Goal: Information Seeking & Learning: Find specific fact

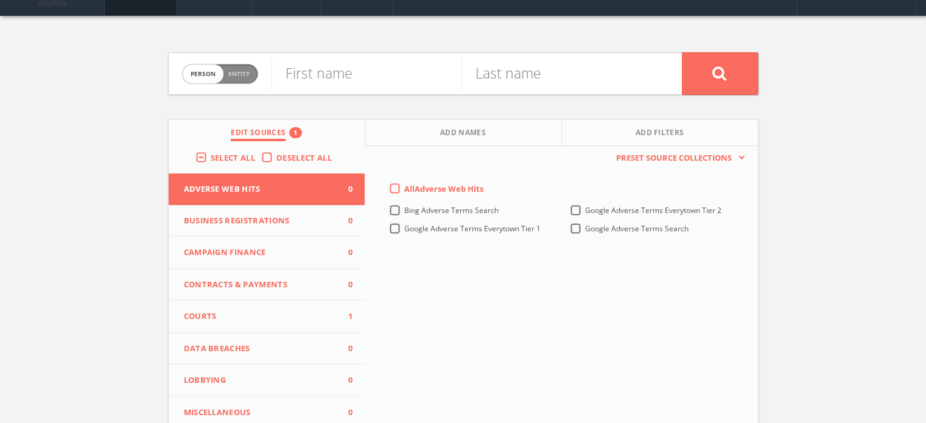
scroll to position [61, 0]
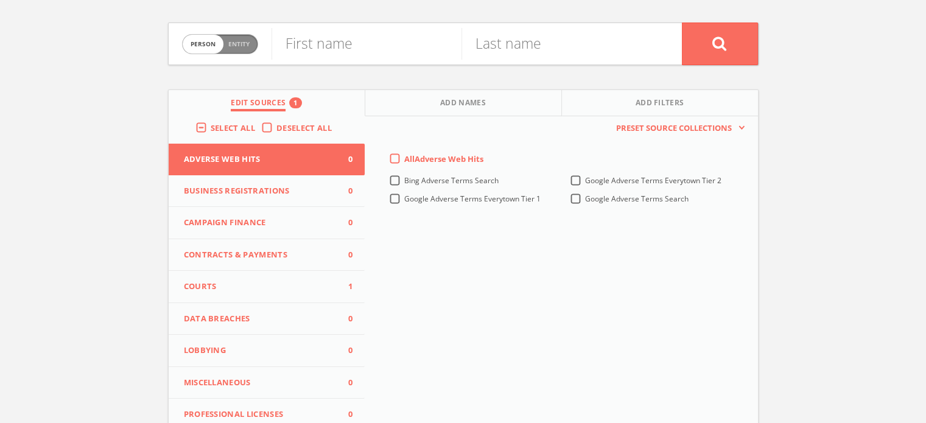
click at [243, 285] on span "Courts" at bounding box center [259, 287] width 151 height 12
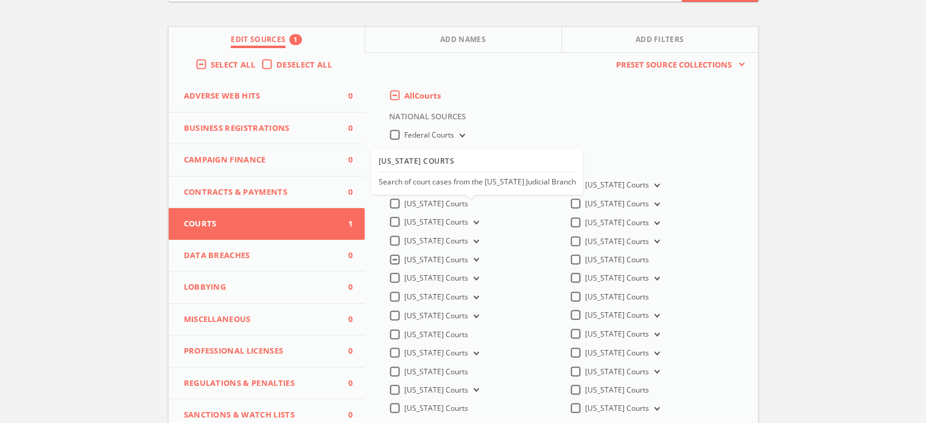
scroll to position [243, 0]
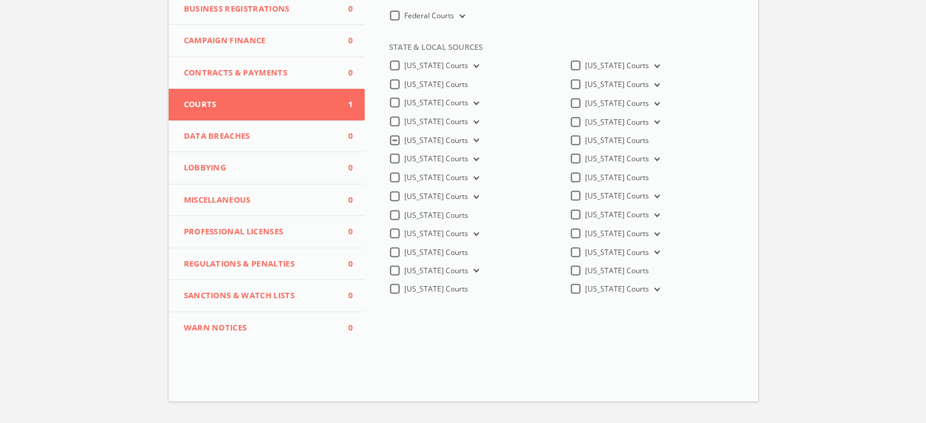
click at [478, 145] on button "[US_STATE] Courts" at bounding box center [474, 140] width 13 height 11
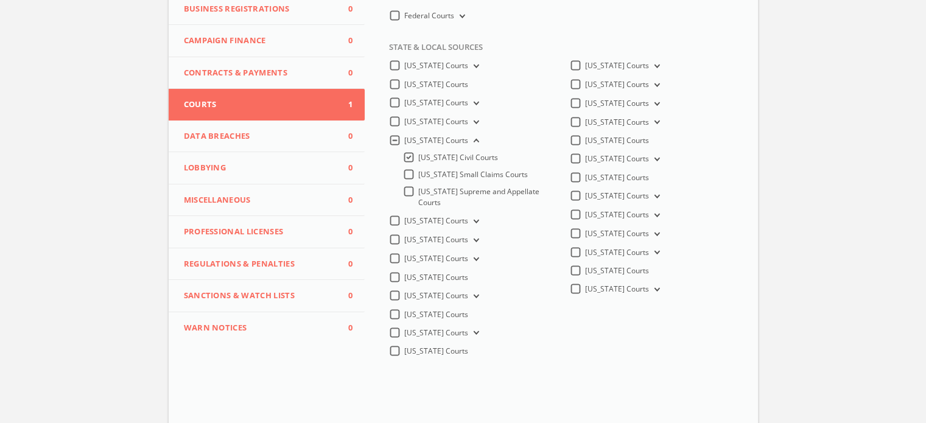
click at [418, 176] on label "[US_STATE] Small Claims Courts" at bounding box center [473, 174] width 110 height 11
click at [0, 0] on input "[US_STATE] Small Claims Courts" at bounding box center [0, 0] width 0 height 0
click at [470, 163] on span "[US_STATE] Civil Courts" at bounding box center [458, 157] width 80 height 10
click at [0, 0] on input "[US_STATE] Civil Courts" at bounding box center [0, 0] width 0 height 0
click at [789, 160] on div "Person Entity person First name Last name Edit Sources 1 Add Names Add Filters …" at bounding box center [463, 129] width 926 height 653
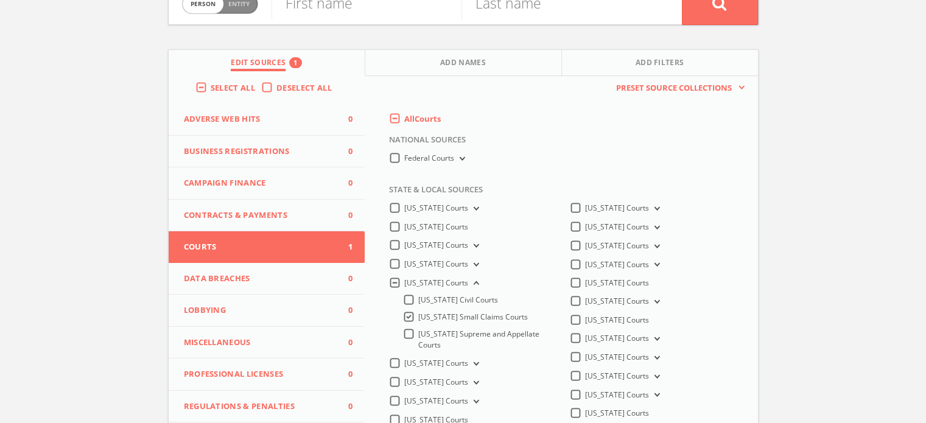
scroll to position [0, 0]
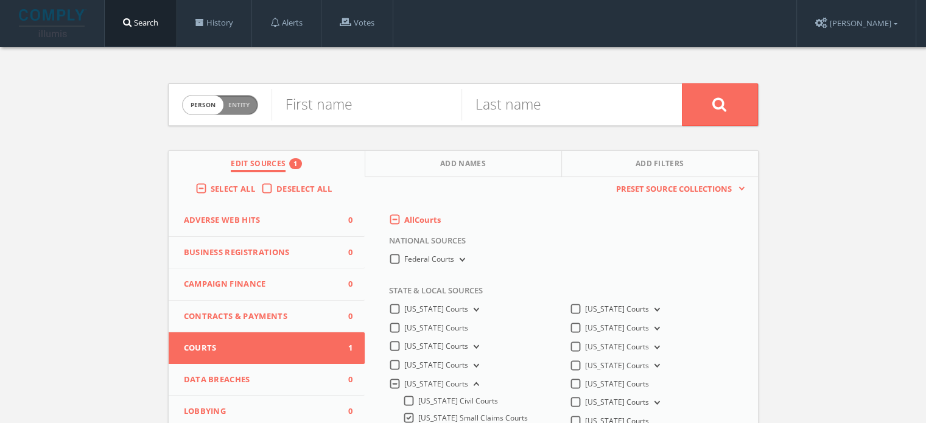
click at [250, 102] on span "Person Entity" at bounding box center [220, 105] width 75 height 19
checkbox input "true"
click at [343, 108] on input "text" at bounding box center [476, 105] width 410 height 32
paste input "CAPITAL ONE BANK ([GEOGRAPHIC_DATA]), N.A. vs. [PERSON_NAME]"
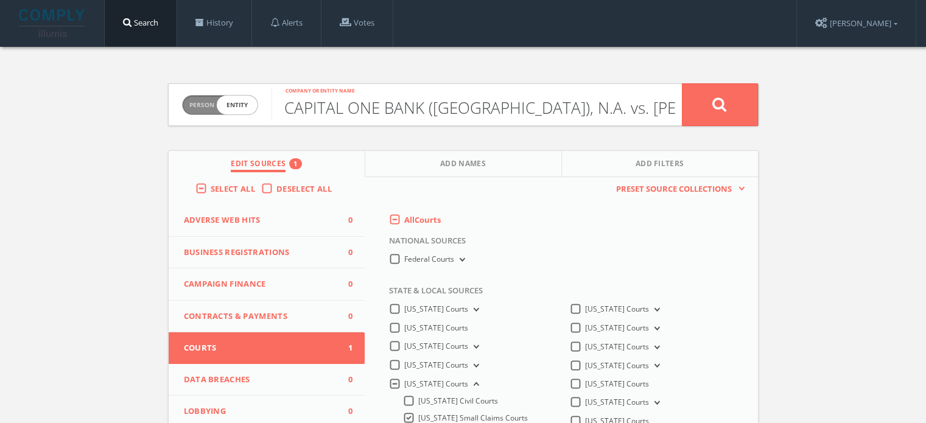
type input "CAPITAL ONE BANK ([GEOGRAPHIC_DATA]), N.A. vs. [PERSON_NAME]"
click at [721, 94] on button at bounding box center [720, 104] width 76 height 43
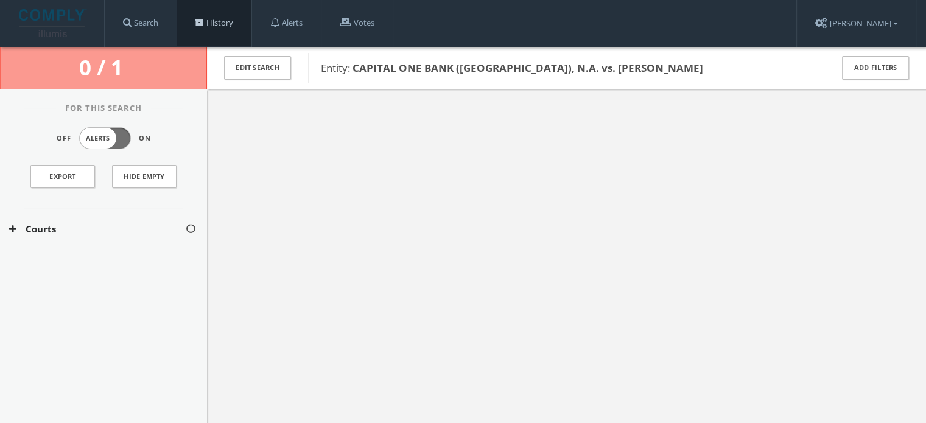
click at [220, 26] on link "History" at bounding box center [214, 23] width 74 height 46
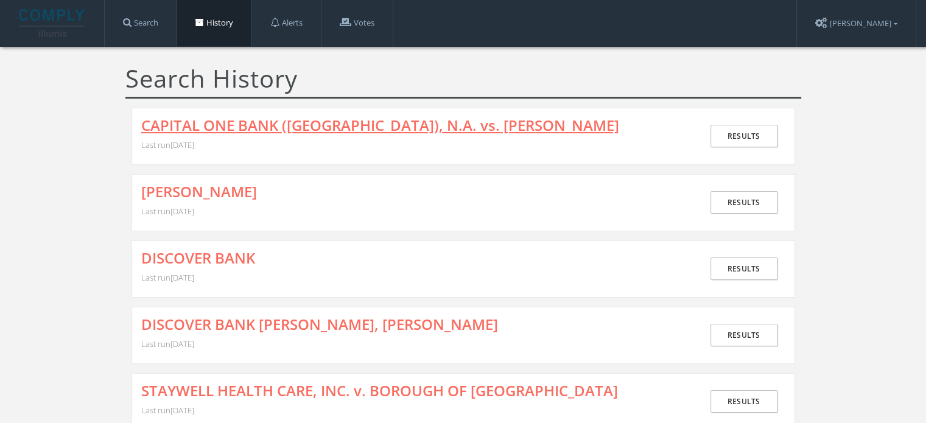
click at [251, 119] on link "CAPITAL ONE BANK ([GEOGRAPHIC_DATA]), N.A. vs. [PERSON_NAME]" at bounding box center [380, 125] width 478 height 16
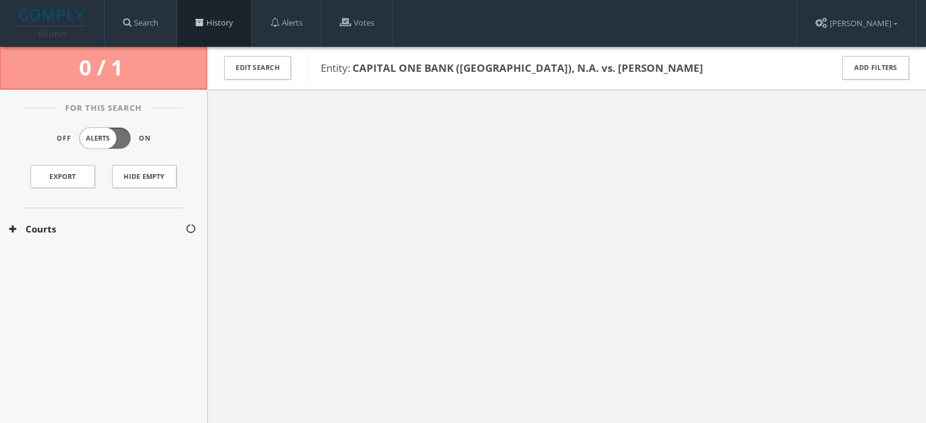
drag, startPoint x: 200, startPoint y: 21, endPoint x: 207, endPoint y: 1, distance: 21.4
click at [200, 20] on span at bounding box center [199, 22] width 9 height 9
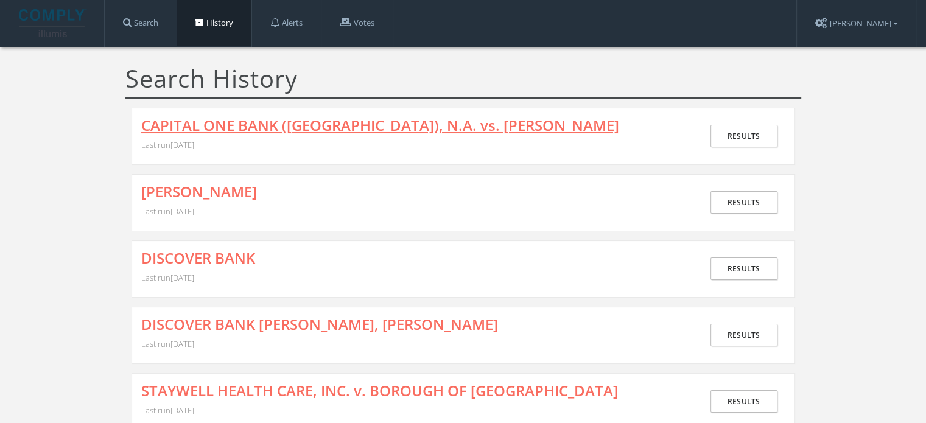
click at [199, 120] on link "CAPITAL ONE BANK ([GEOGRAPHIC_DATA]), N.A. vs. [PERSON_NAME]" at bounding box center [380, 125] width 478 height 16
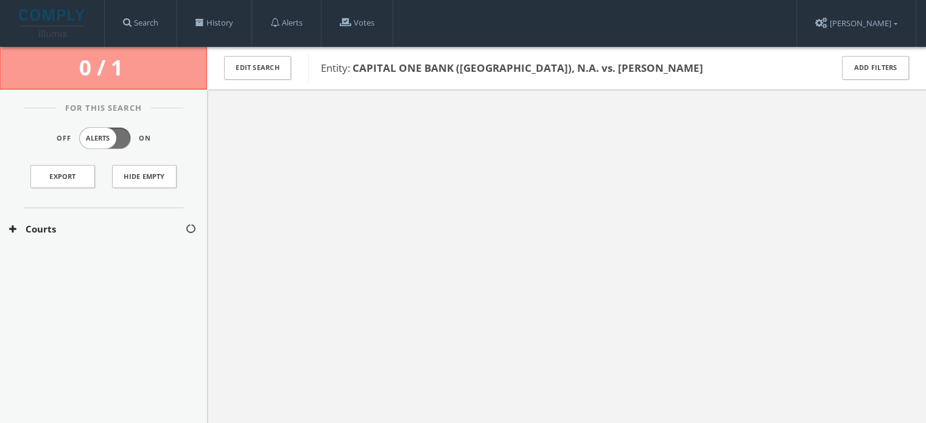
click at [83, 224] on button "Courts" at bounding box center [97, 229] width 176 height 14
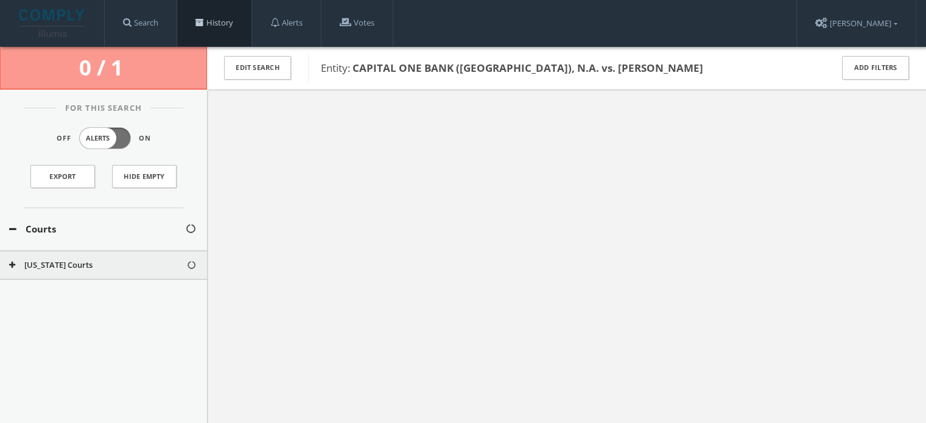
click at [211, 21] on link "History" at bounding box center [214, 23] width 74 height 46
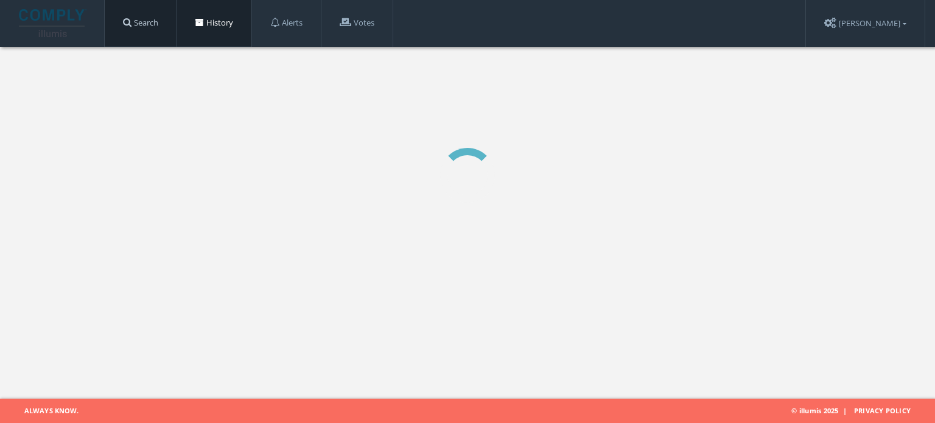
click at [150, 29] on link "Search" at bounding box center [141, 23] width 72 height 46
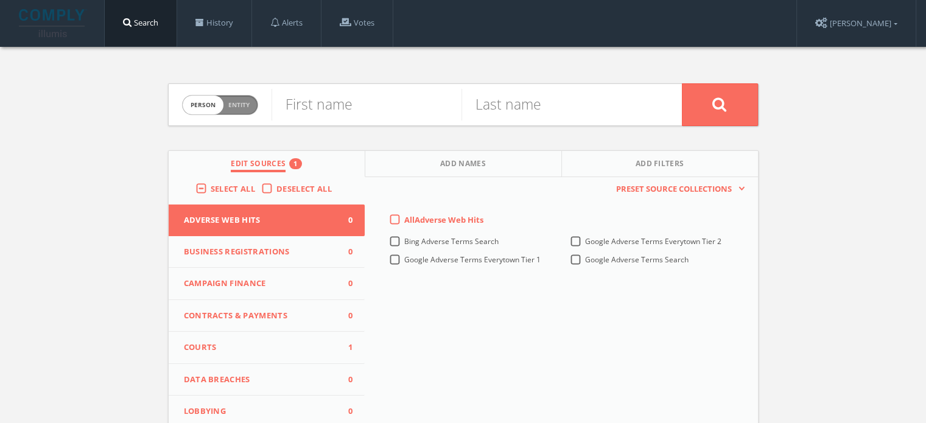
click at [224, 344] on span "Courts" at bounding box center [259, 347] width 151 height 12
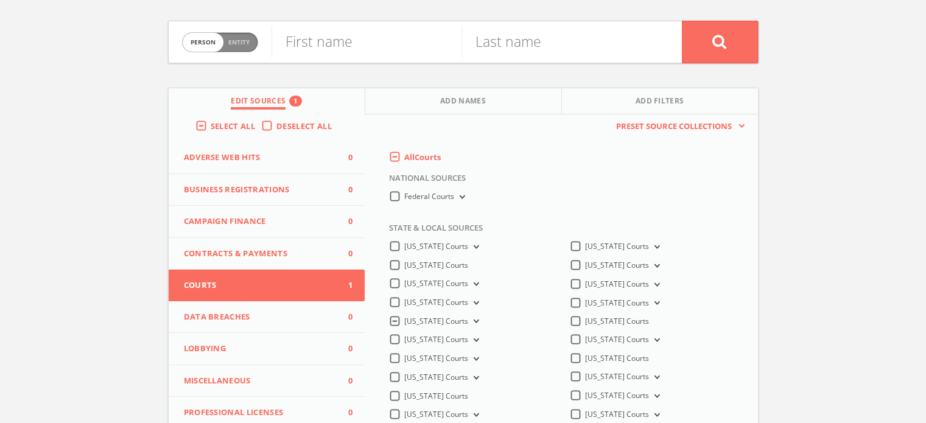
scroll to position [183, 0]
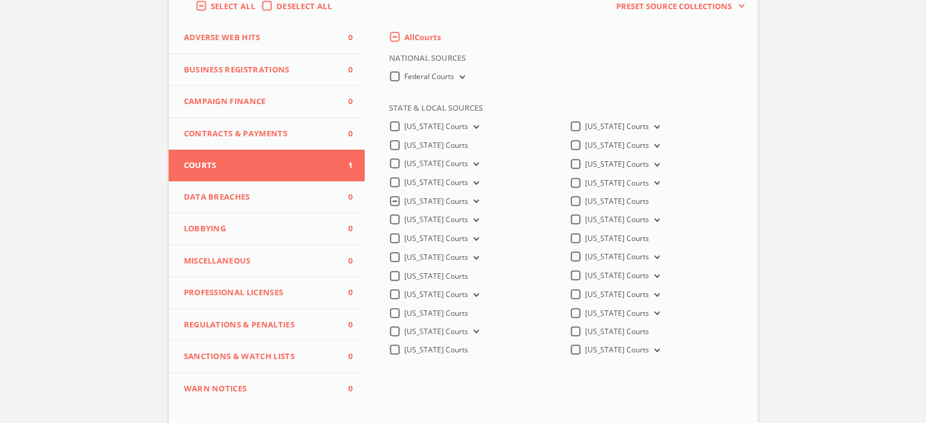
click at [477, 203] on icon at bounding box center [474, 202] width 5 height 4
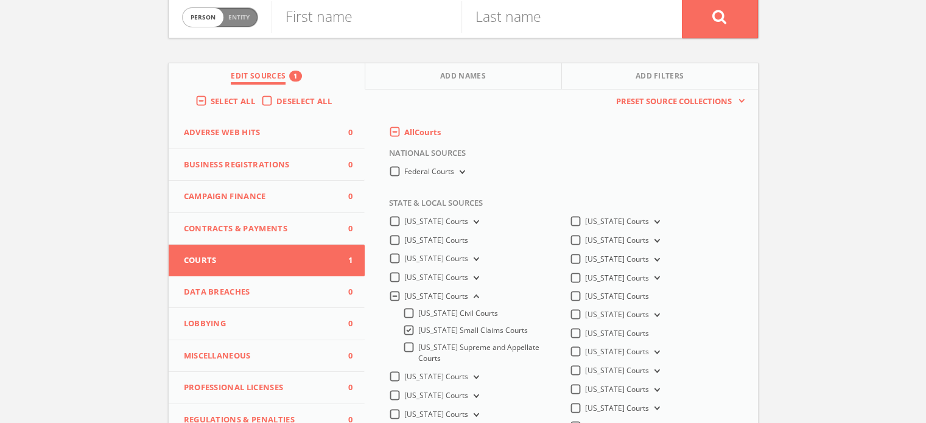
scroll to position [0, 0]
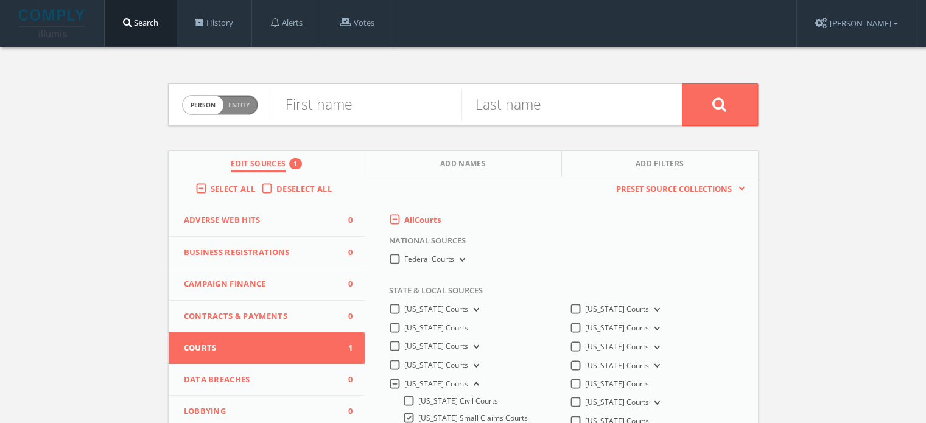
click at [246, 108] on span "Entity" at bounding box center [238, 104] width 21 height 9
checkbox input "true"
click at [350, 116] on input "text" at bounding box center [476, 105] width 410 height 32
paste input "HOP ENERGY, LLC DDLC ENERGY vs. [PERSON_NAME]"
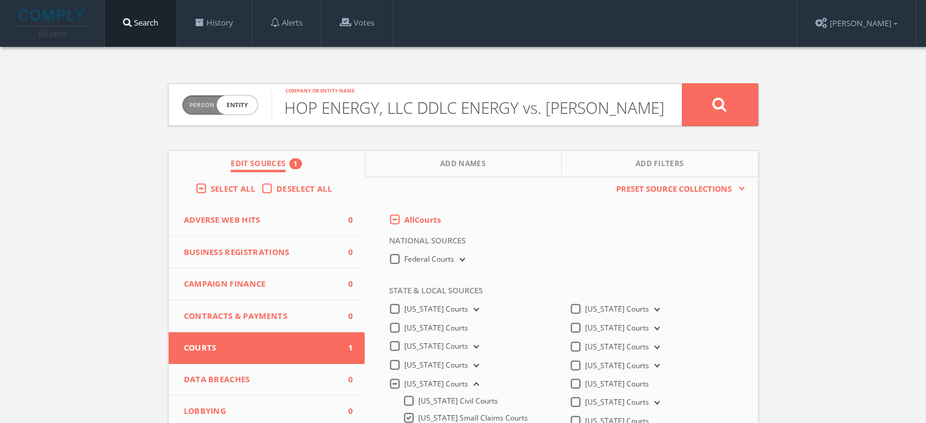
type input "HOP ENERGY, LLC DDLC ENERGY vs. [PERSON_NAME]"
click at [717, 100] on icon at bounding box center [719, 104] width 15 height 15
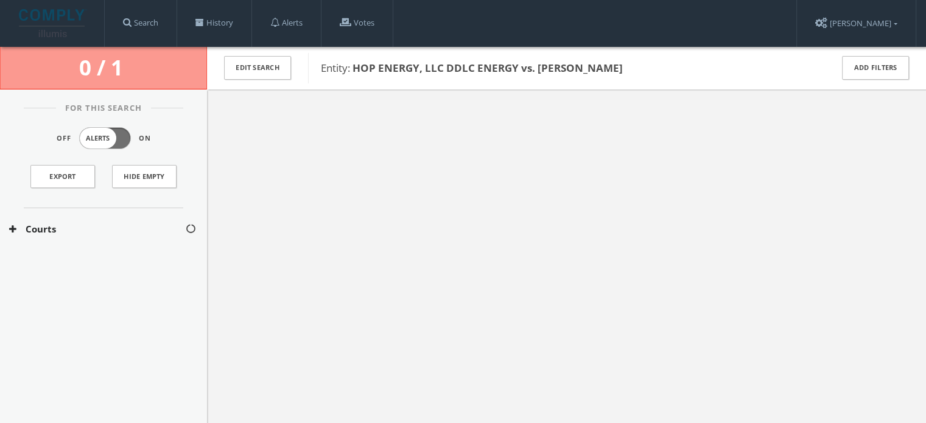
click at [89, 267] on div "For This Search Off Alerts On Export Hide Empty Courts" at bounding box center [103, 262] width 207 height 346
click at [217, 21] on link "History" at bounding box center [214, 23] width 74 height 46
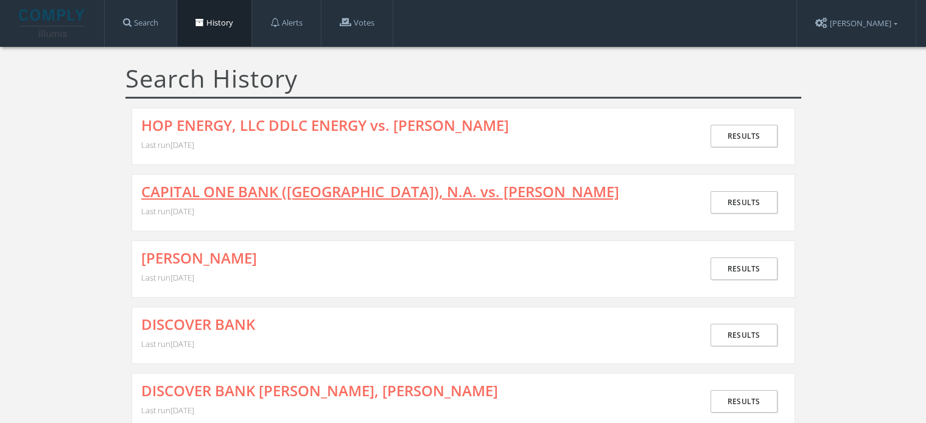
click at [300, 189] on link "CAPITAL ONE BANK ([GEOGRAPHIC_DATA]), N.A. vs. [PERSON_NAME]" at bounding box center [380, 192] width 478 height 16
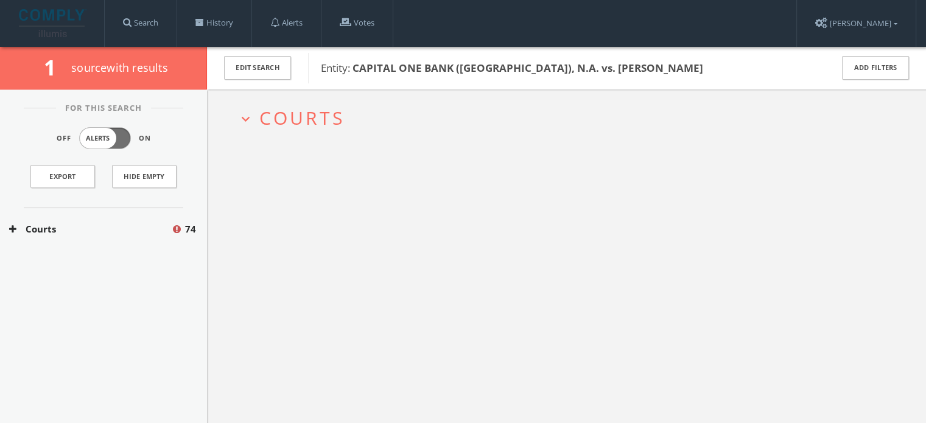
click at [292, 116] on span "Courts" at bounding box center [301, 117] width 85 height 25
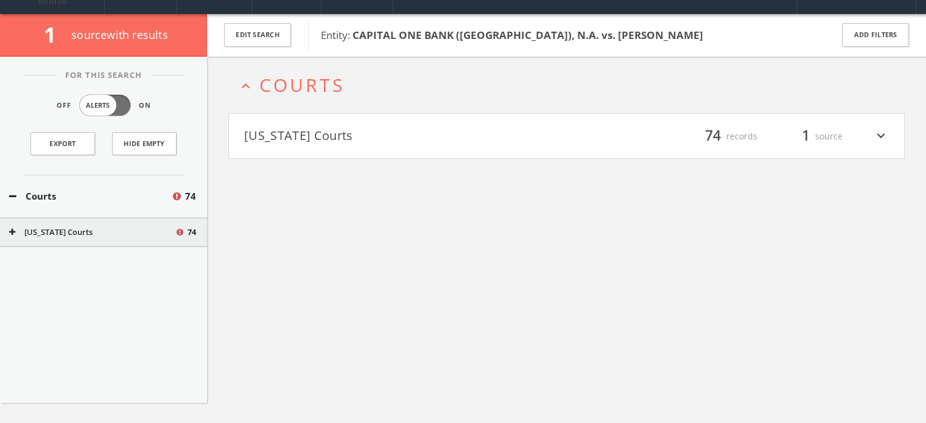
click at [318, 141] on button "[US_STATE] Courts" at bounding box center [405, 136] width 323 height 21
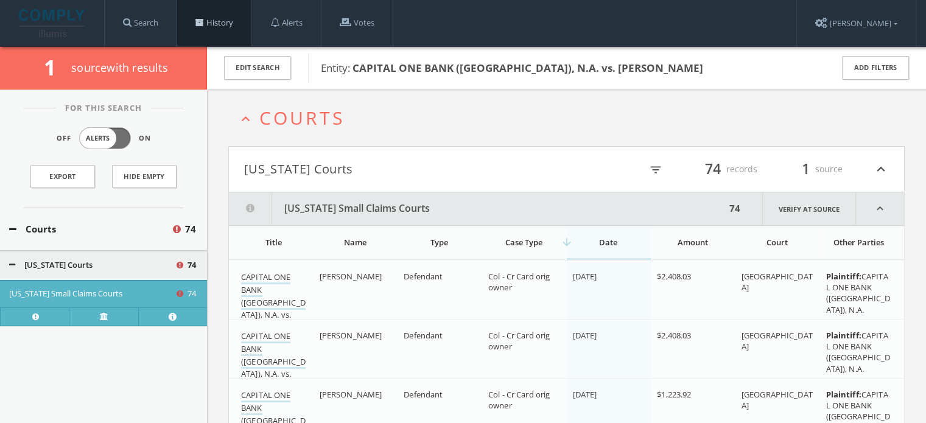
click at [194, 21] on link "History" at bounding box center [214, 23] width 74 height 46
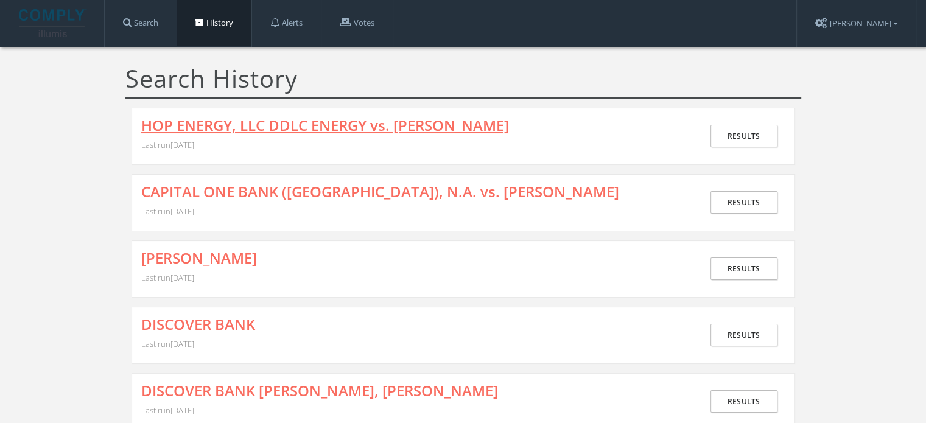
click at [292, 124] on link "HOP ENERGY, LLC DDLC ENERGY vs. [PERSON_NAME]" at bounding box center [325, 125] width 368 height 16
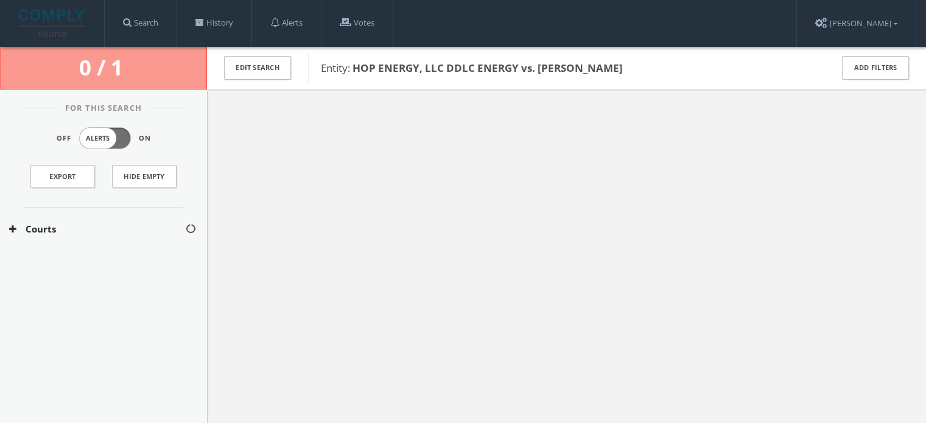
click at [126, 225] on button "Courts" at bounding box center [97, 229] width 176 height 14
click at [86, 262] on button "[US_STATE] Courts" at bounding box center [97, 265] width 177 height 12
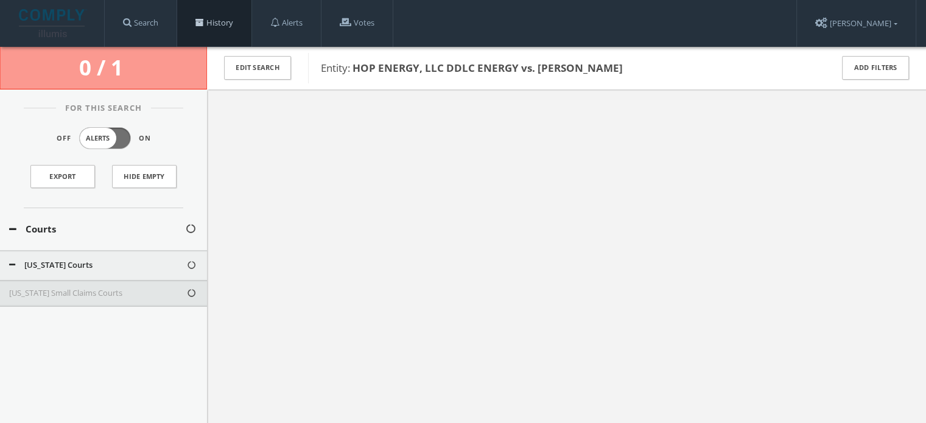
click at [239, 23] on link "History" at bounding box center [214, 23] width 74 height 46
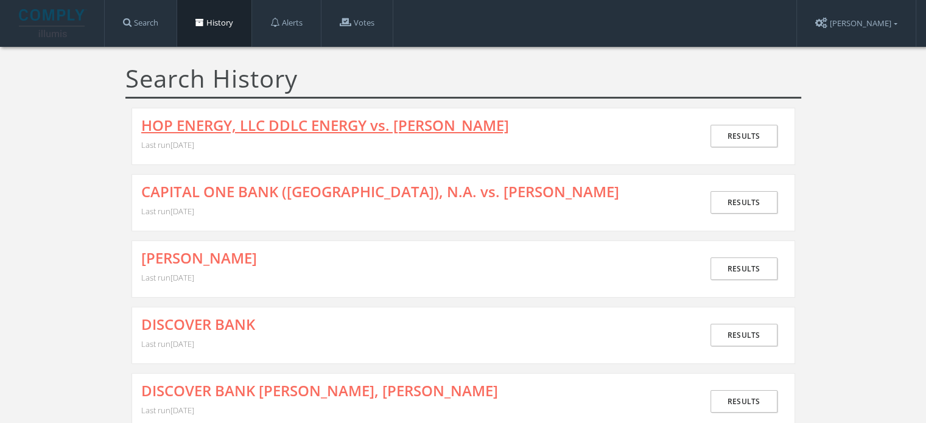
click at [312, 125] on link "HOP ENERGY, LLC DDLC ENERGY vs. [PERSON_NAME]" at bounding box center [325, 125] width 368 height 16
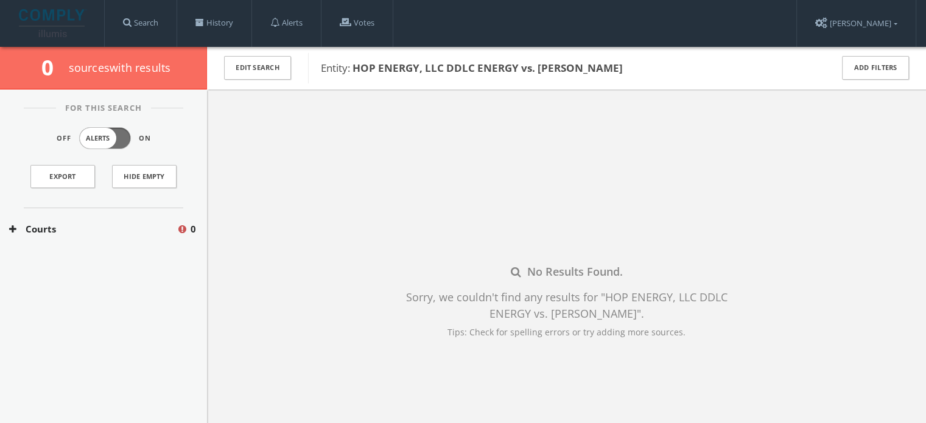
click at [114, 224] on button "Courts" at bounding box center [92, 229] width 167 height 14
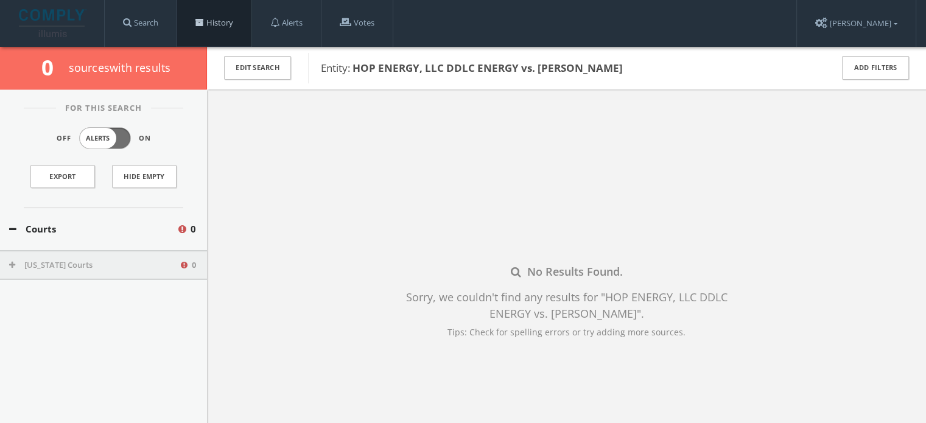
click at [206, 26] on link "History" at bounding box center [214, 23] width 74 height 46
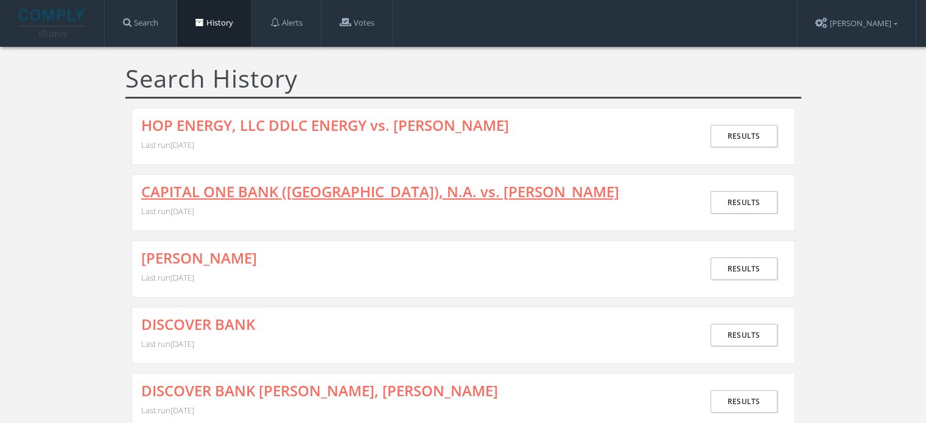
click at [318, 190] on link "CAPITAL ONE BANK ([GEOGRAPHIC_DATA]), N.A. vs. [PERSON_NAME]" at bounding box center [380, 192] width 478 height 16
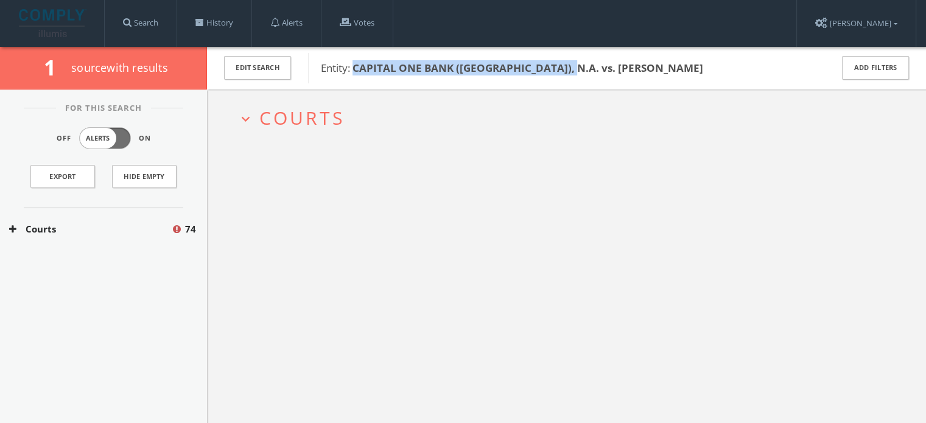
drag, startPoint x: 582, startPoint y: 65, endPoint x: 354, endPoint y: 70, distance: 228.9
click at [354, 70] on span "Entity: CAPITAL ONE BANK ([GEOGRAPHIC_DATA]), N.A. vs. [PERSON_NAME]" at bounding box center [568, 68] width 495 height 16
copy b "CAPITAL ONE BANK ([GEOGRAPHIC_DATA]), N.A. vs. [PERSON_NAME]"
click at [314, 111] on span "Courts" at bounding box center [301, 117] width 85 height 25
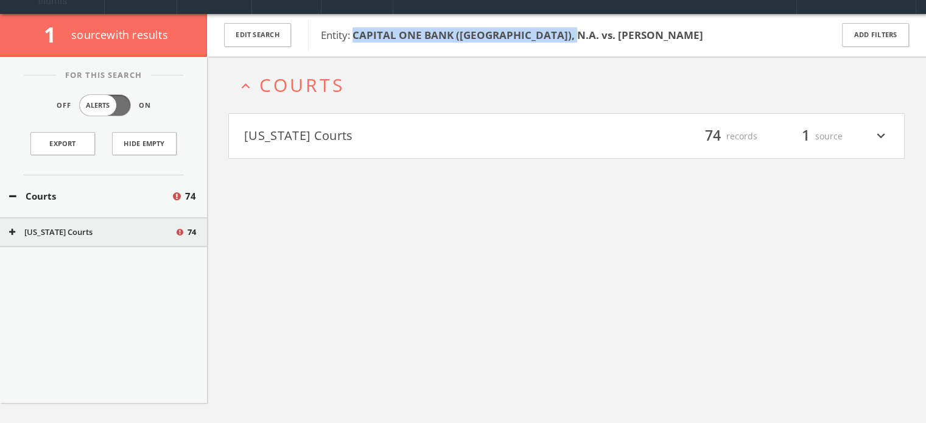
click at [315, 143] on button "[US_STATE] Courts" at bounding box center [405, 136] width 323 height 21
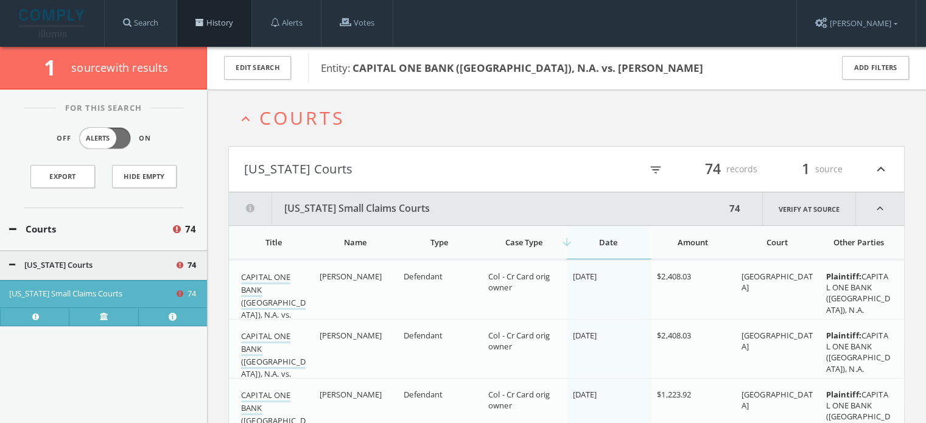
click at [211, 15] on link "History" at bounding box center [214, 23] width 74 height 46
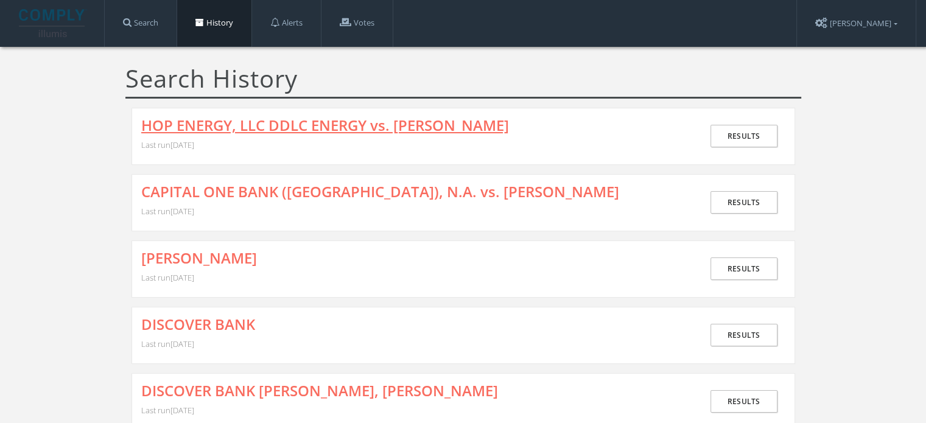
click at [306, 125] on link "HOP ENERGY, LLC DDLC ENERGY vs. [PERSON_NAME]" at bounding box center [325, 125] width 368 height 16
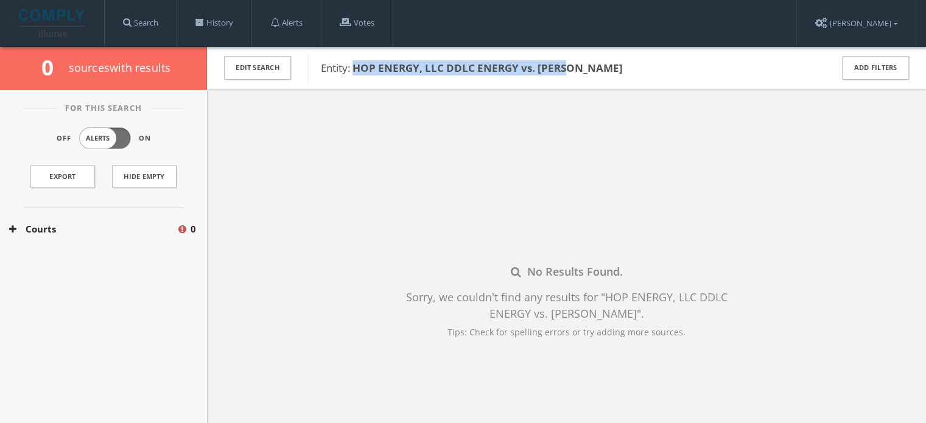
drag, startPoint x: 358, startPoint y: 66, endPoint x: 567, endPoint y: 68, distance: 208.8
click at [571, 68] on span "Entity: HOP ENERGY, LLC DDLC ENERGY vs. [PERSON_NAME]" at bounding box center [568, 68] width 495 height 16
click at [196, 19] on link "History" at bounding box center [214, 23] width 74 height 46
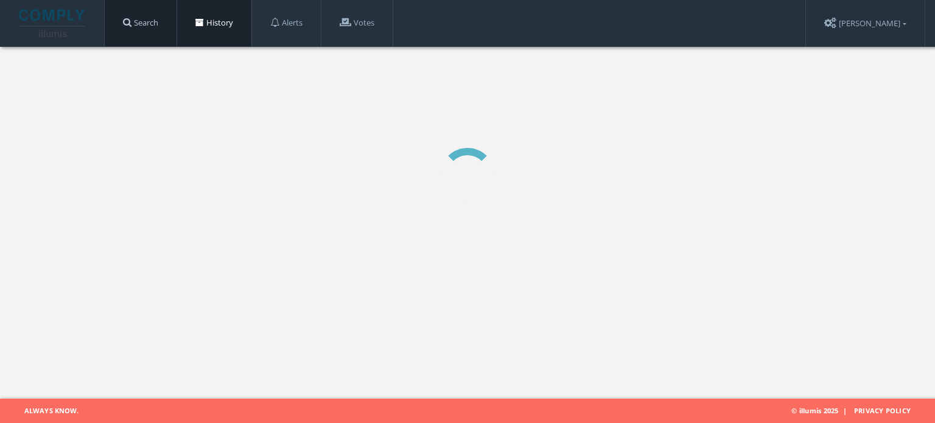
click at [141, 25] on link "Search" at bounding box center [141, 23] width 72 height 46
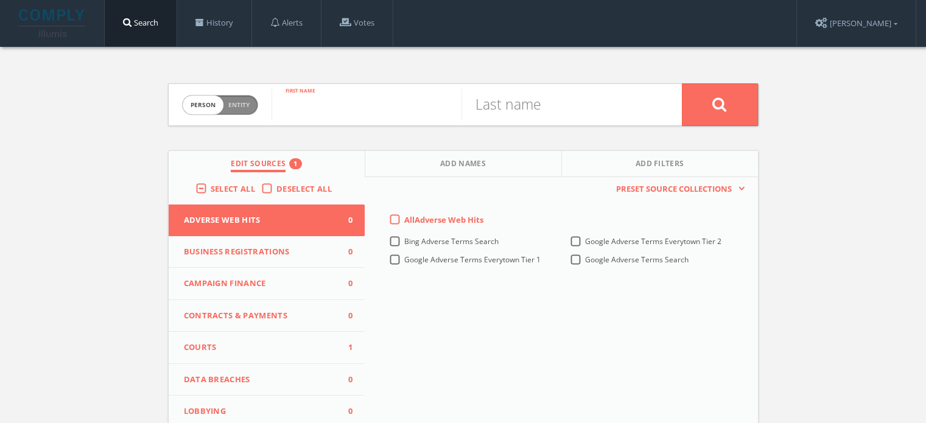
click at [316, 107] on input "text" at bounding box center [366, 105] width 190 height 32
click at [288, 351] on span "Courts" at bounding box center [259, 347] width 151 height 12
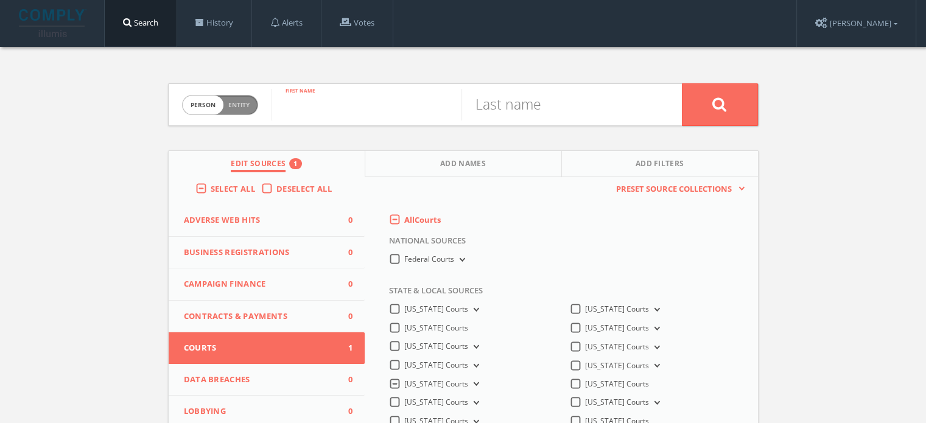
click at [319, 108] on input "text" at bounding box center [366, 105] width 190 height 32
type input "[PERSON_NAME]"
click at [557, 104] on input "text" at bounding box center [556, 105] width 190 height 32
type input "[PERSON_NAME]"
click at [682, 83] on button at bounding box center [720, 104] width 76 height 43
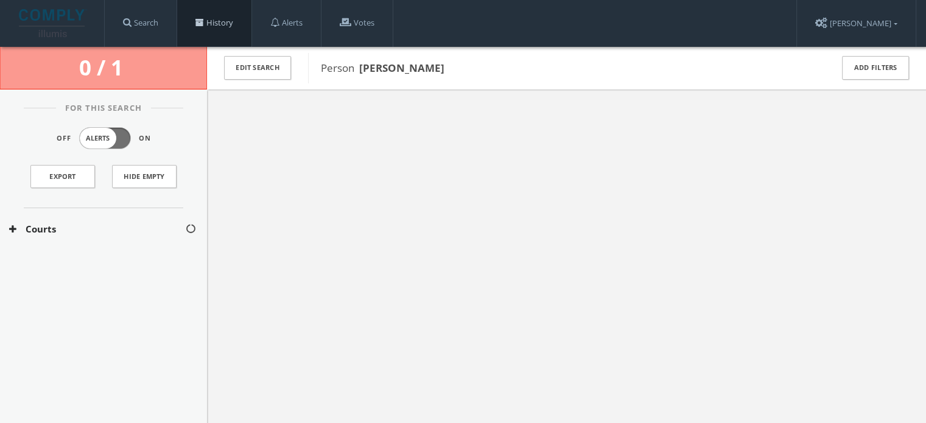
click at [211, 24] on link "History" at bounding box center [214, 23] width 74 height 46
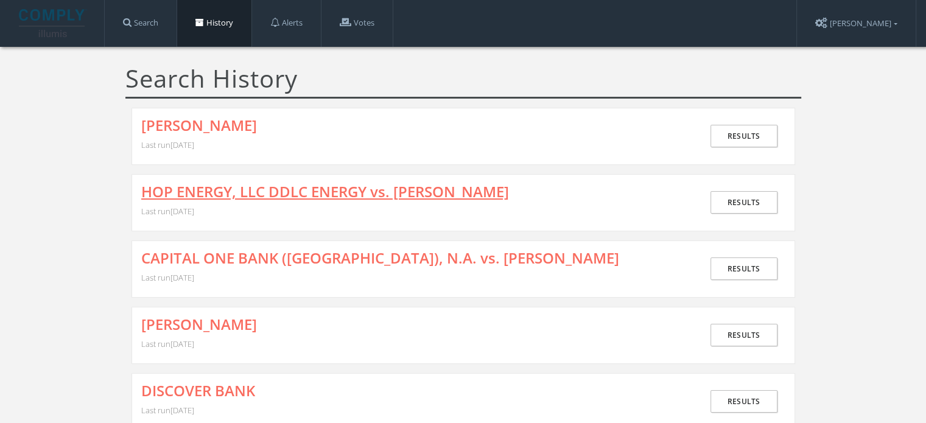
click at [273, 188] on link "HOP ENERGY, LLC DDLC ENERGY vs. [PERSON_NAME]" at bounding box center [325, 192] width 368 height 16
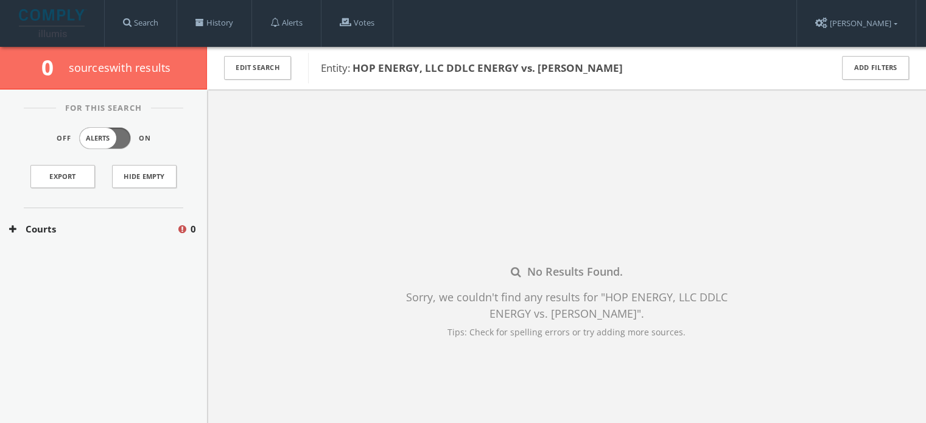
click at [108, 226] on button "Courts" at bounding box center [92, 229] width 167 height 14
click at [63, 261] on button "[US_STATE] Courts" at bounding box center [94, 265] width 170 height 12
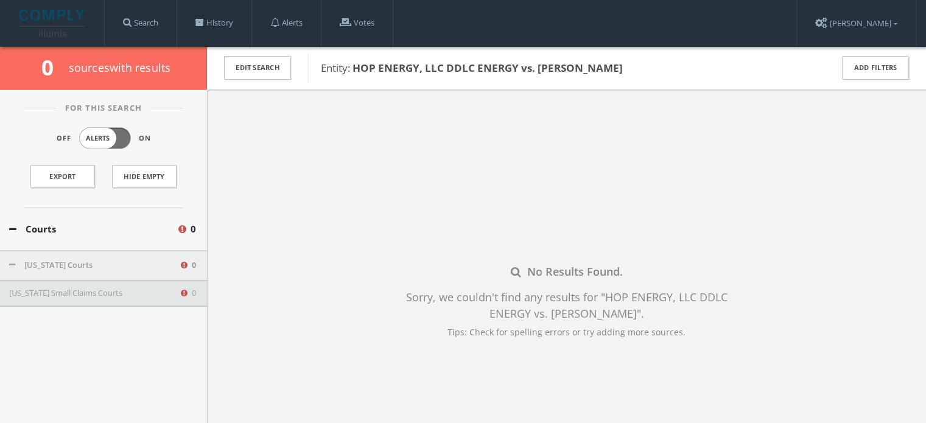
click at [80, 293] on button "[US_STATE] Small Claims Courts" at bounding box center [94, 293] width 170 height 12
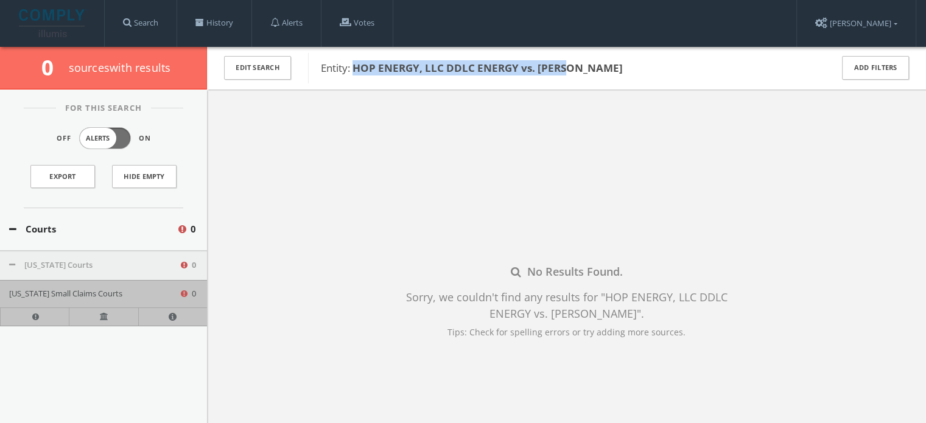
drag, startPoint x: 352, startPoint y: 67, endPoint x: 568, endPoint y: 65, distance: 216.1
click at [568, 65] on span "Entity: HOP ENERGY, LLC DDLC ENERGY vs. [PERSON_NAME]" at bounding box center [472, 68] width 302 height 14
copy b "HOP ENERGY, LLC DDLC ENERGY vs. [PERSON_NAME]"
